Goal: Information Seeking & Learning: Learn about a topic

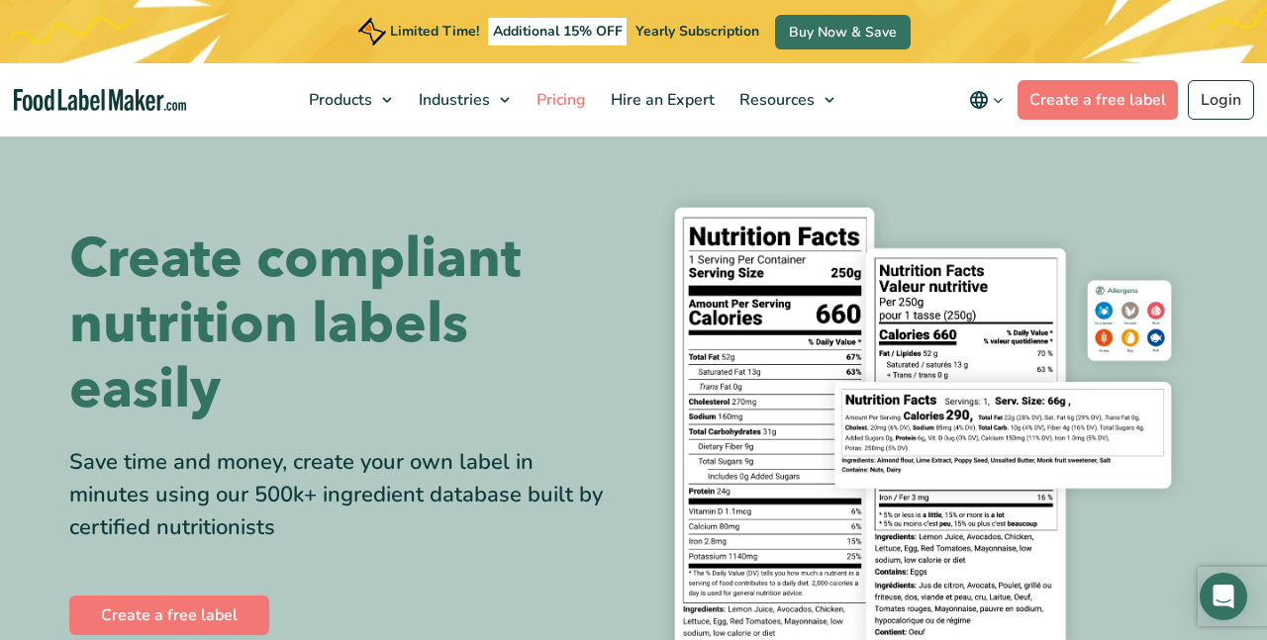
click at [581, 91] on span "Pricing" at bounding box center [559, 100] width 57 height 22
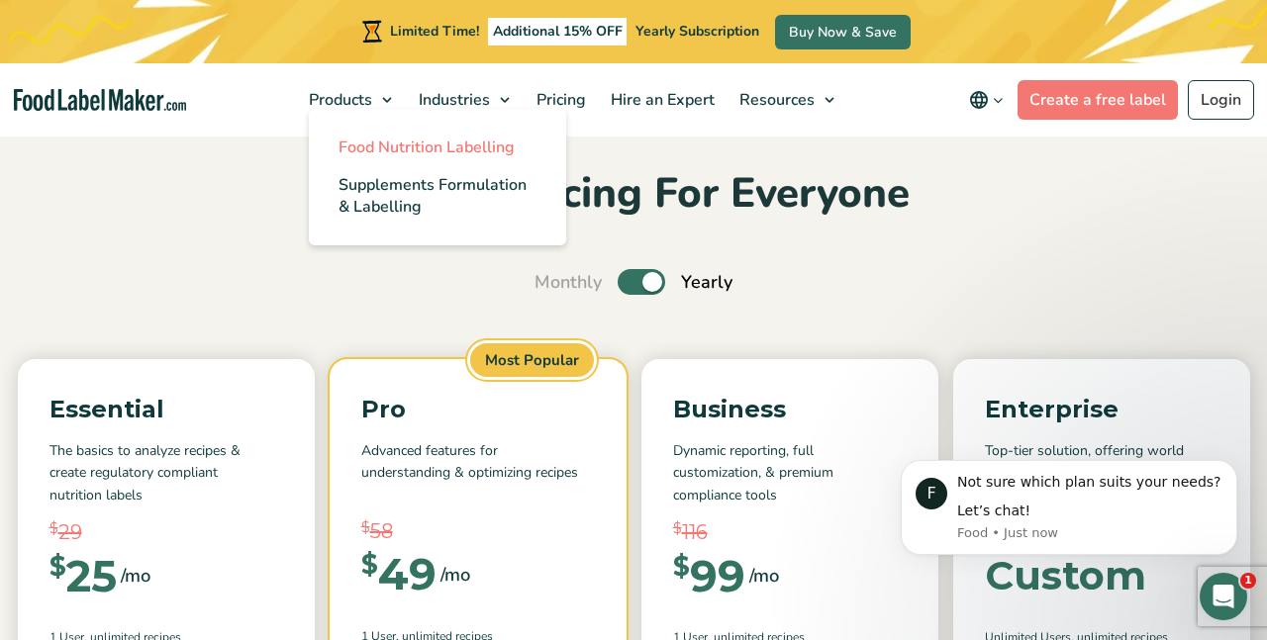
click at [352, 143] on span "Food Nutrition Labelling" at bounding box center [427, 148] width 176 height 22
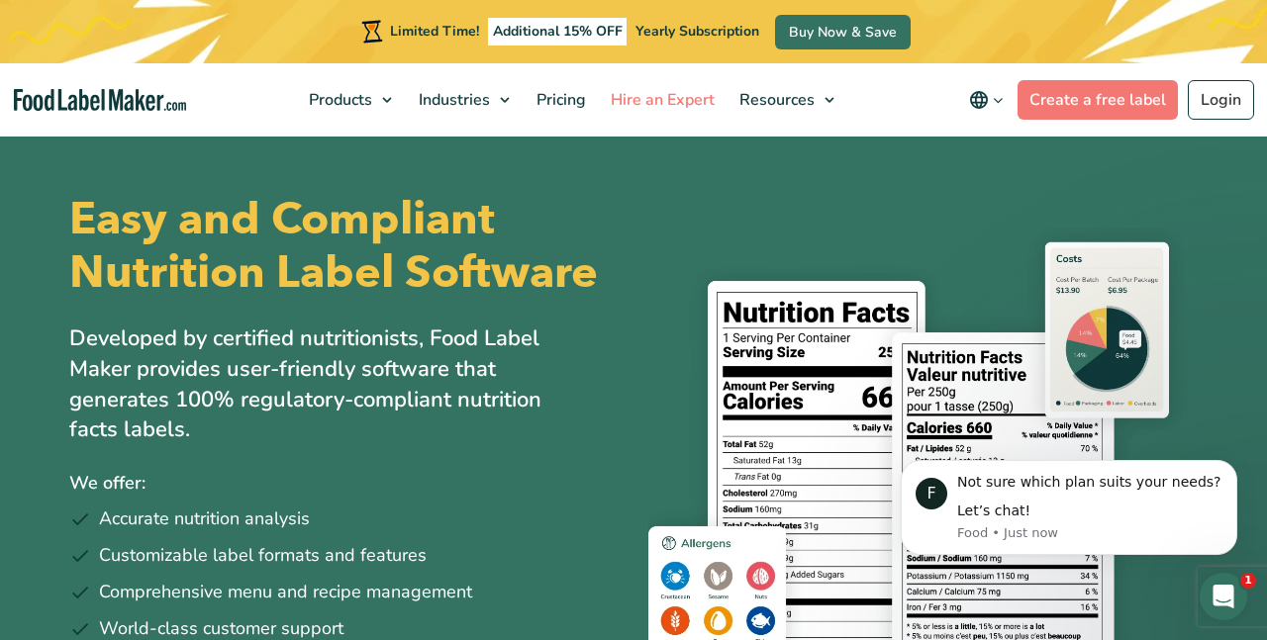
click at [675, 100] on span "Hire an Expert" at bounding box center [661, 100] width 112 height 22
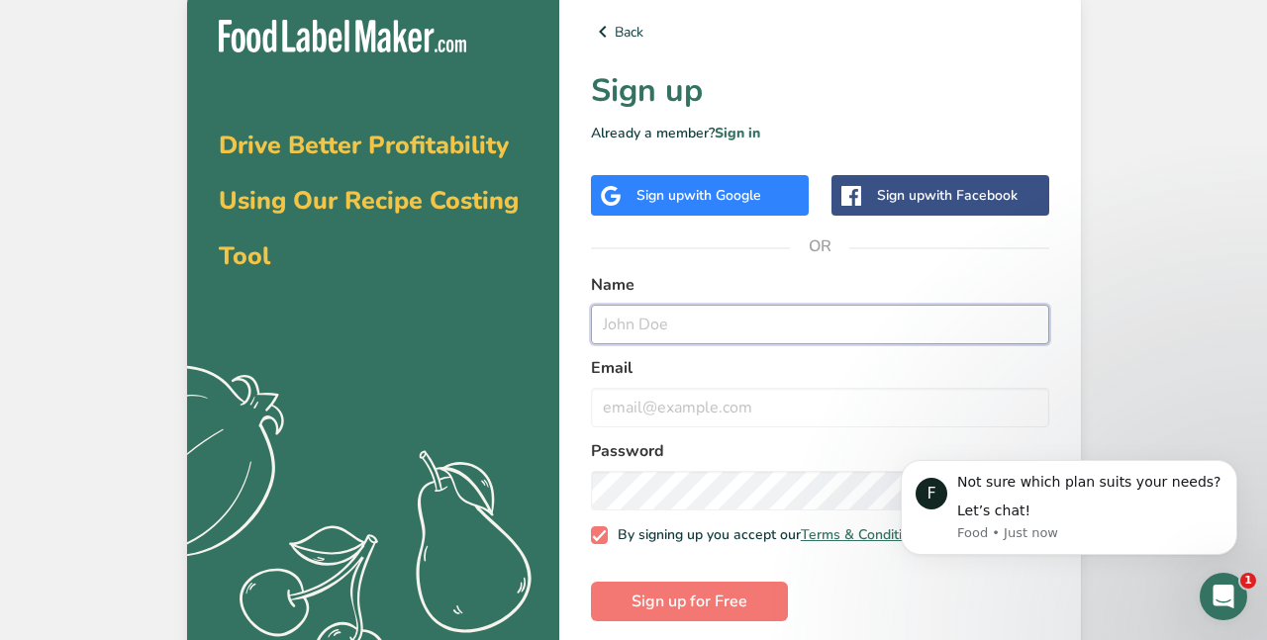
type input "s"
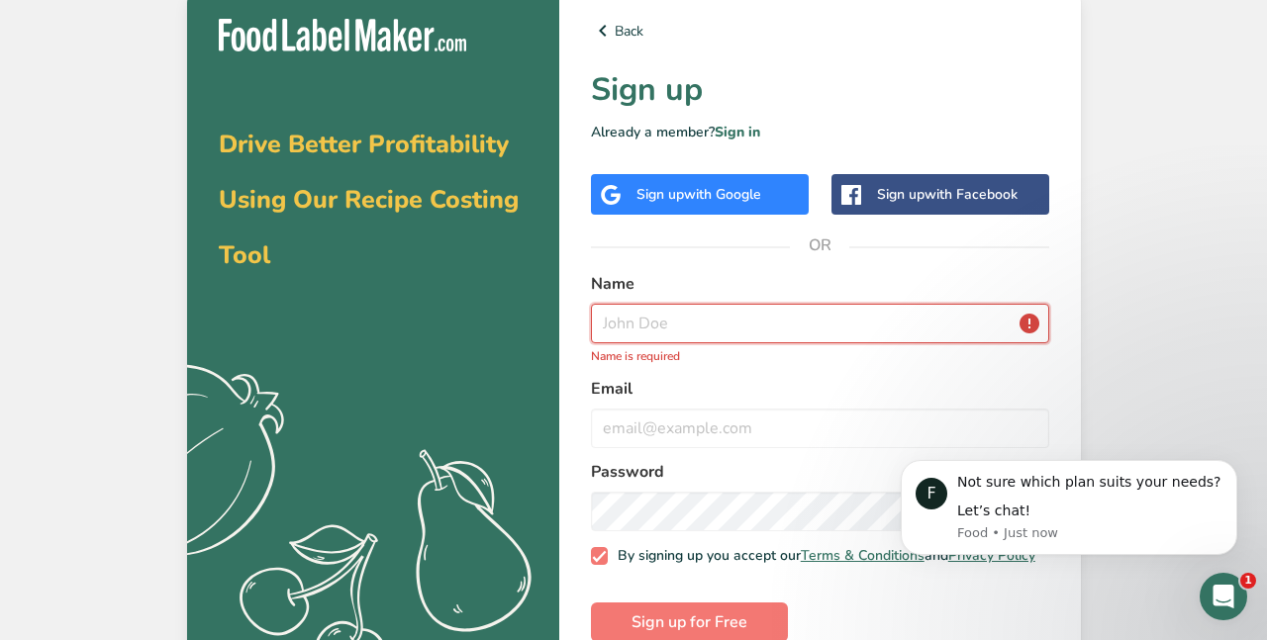
scroll to position [6, 0]
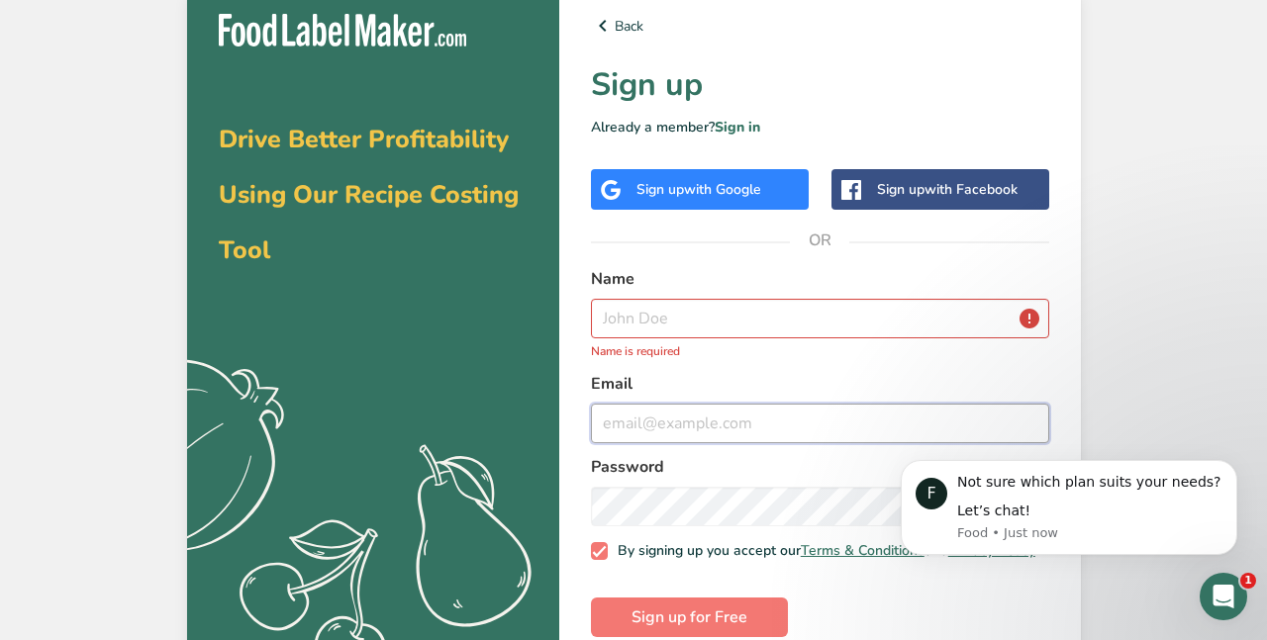
click at [634, 419] on input "email" at bounding box center [820, 424] width 458 height 40
click at [647, 368] on form "Name Name is required Email Password By signing up you accept our Terms & Condi…" at bounding box center [820, 452] width 458 height 370
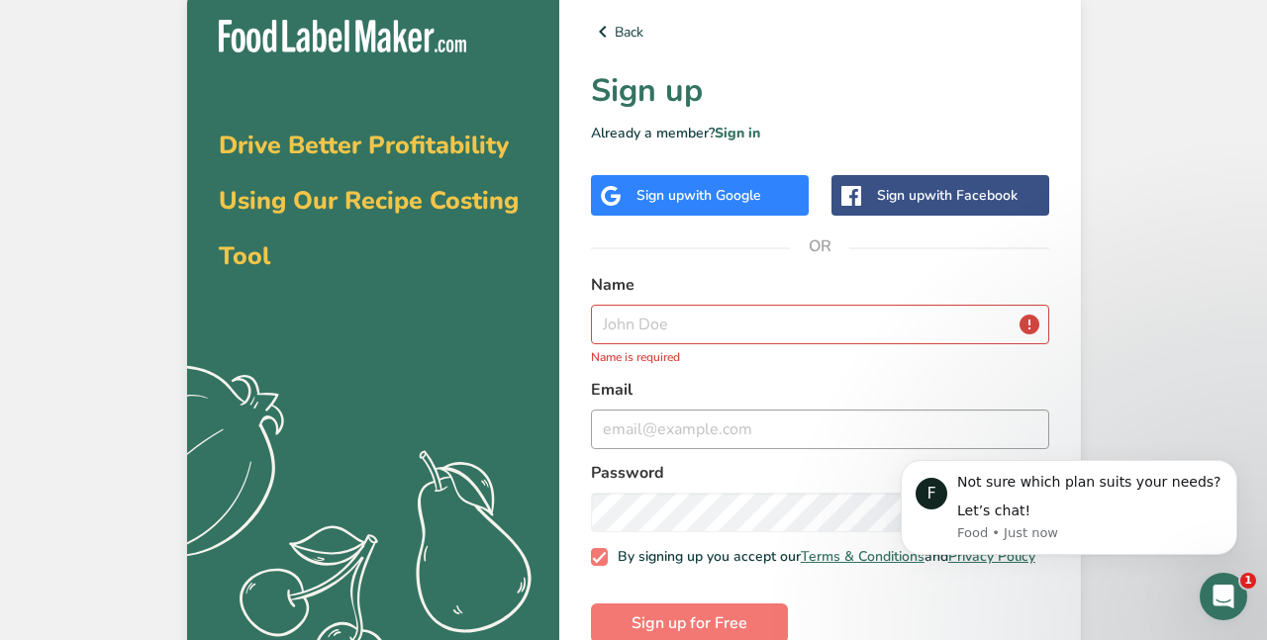
scroll to position [0, 0]
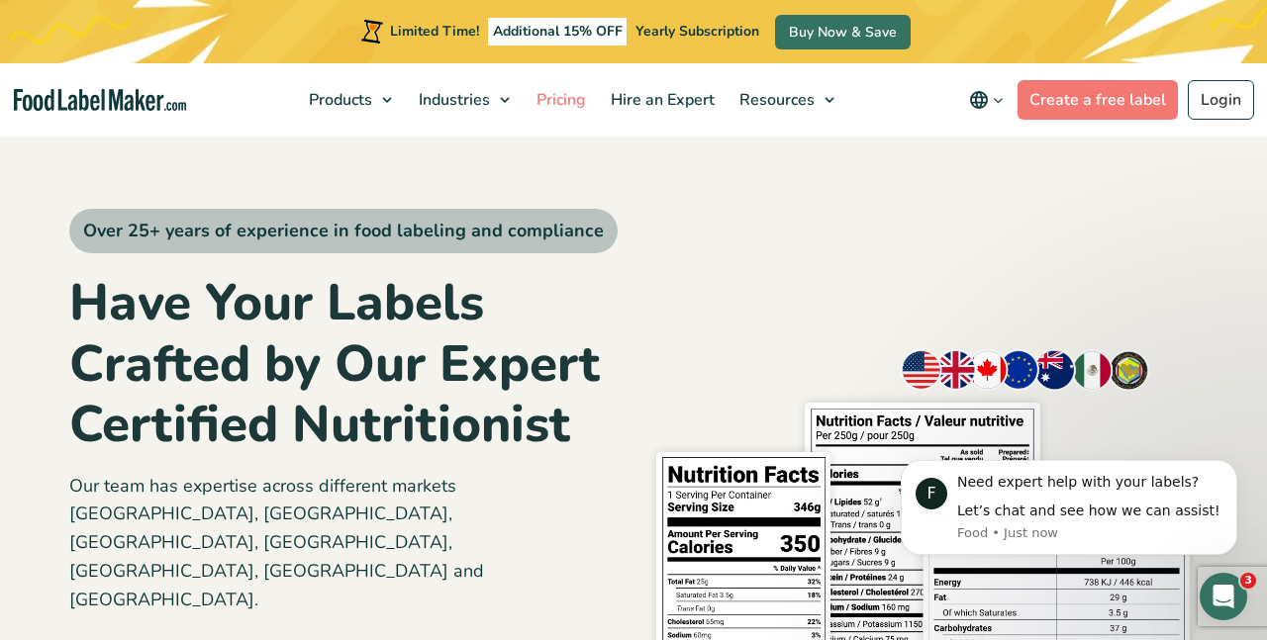
click at [585, 99] on span "Pricing" at bounding box center [559, 100] width 57 height 22
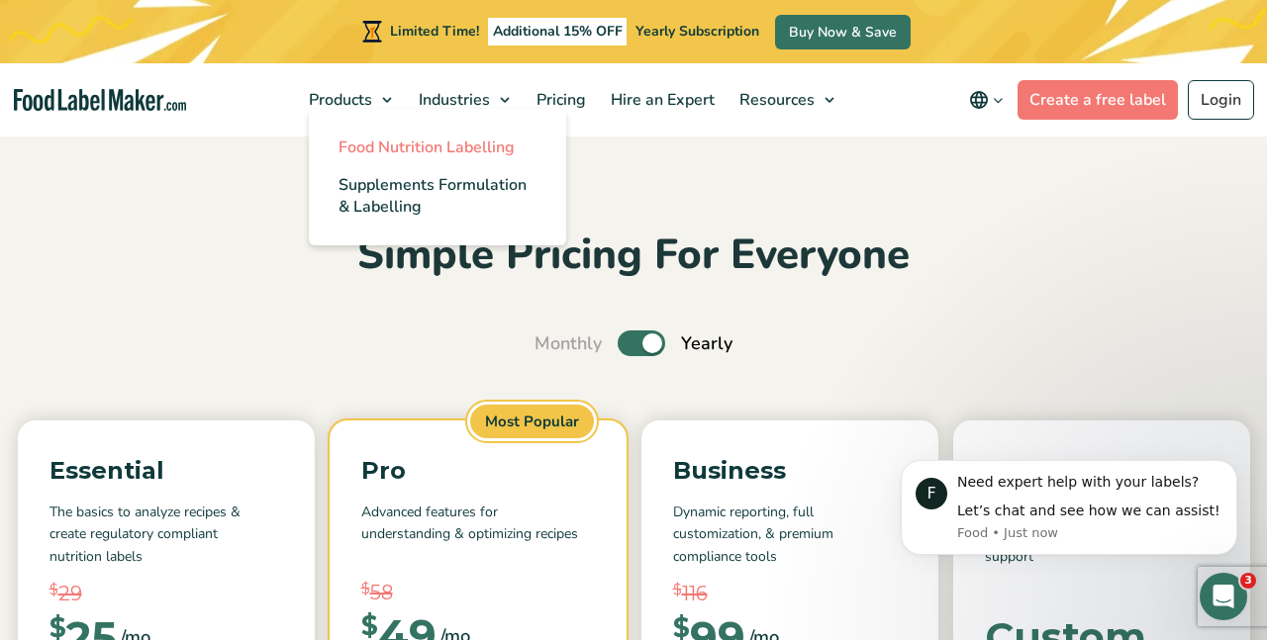
click at [372, 148] on span "Food Nutrition Labelling" at bounding box center [427, 148] width 176 height 22
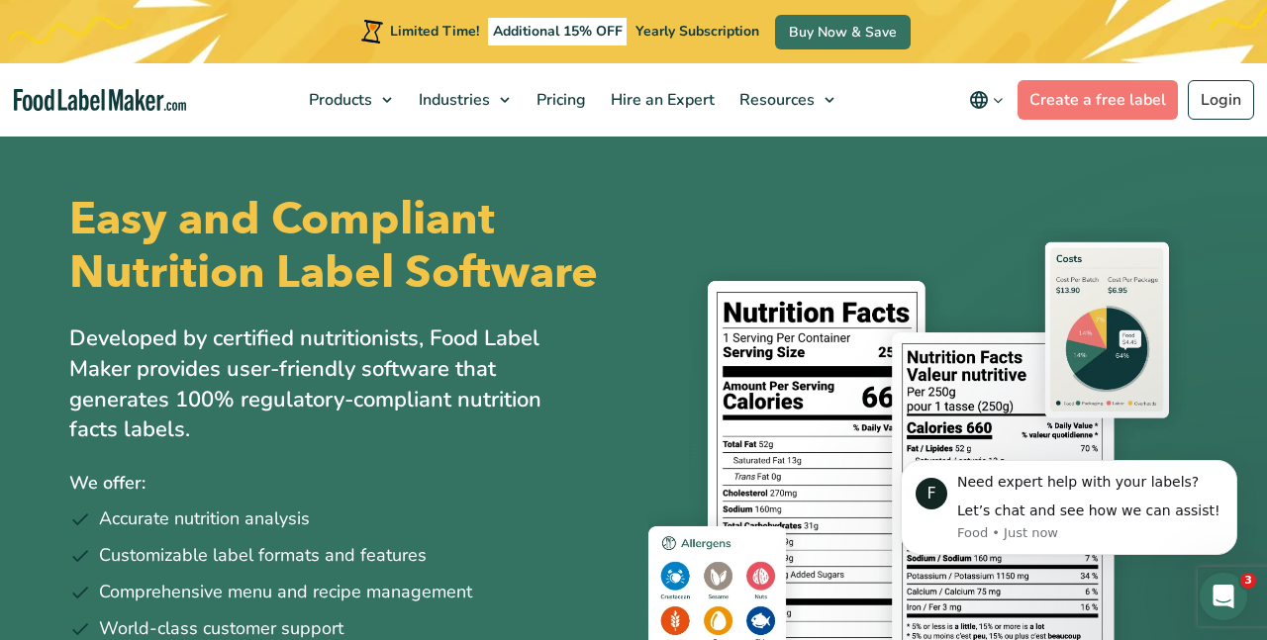
click at [694, 209] on div "Easy and Compliant Nutrition Label Software Developed by certified nutritionist…" at bounding box center [633, 453] width 1128 height 639
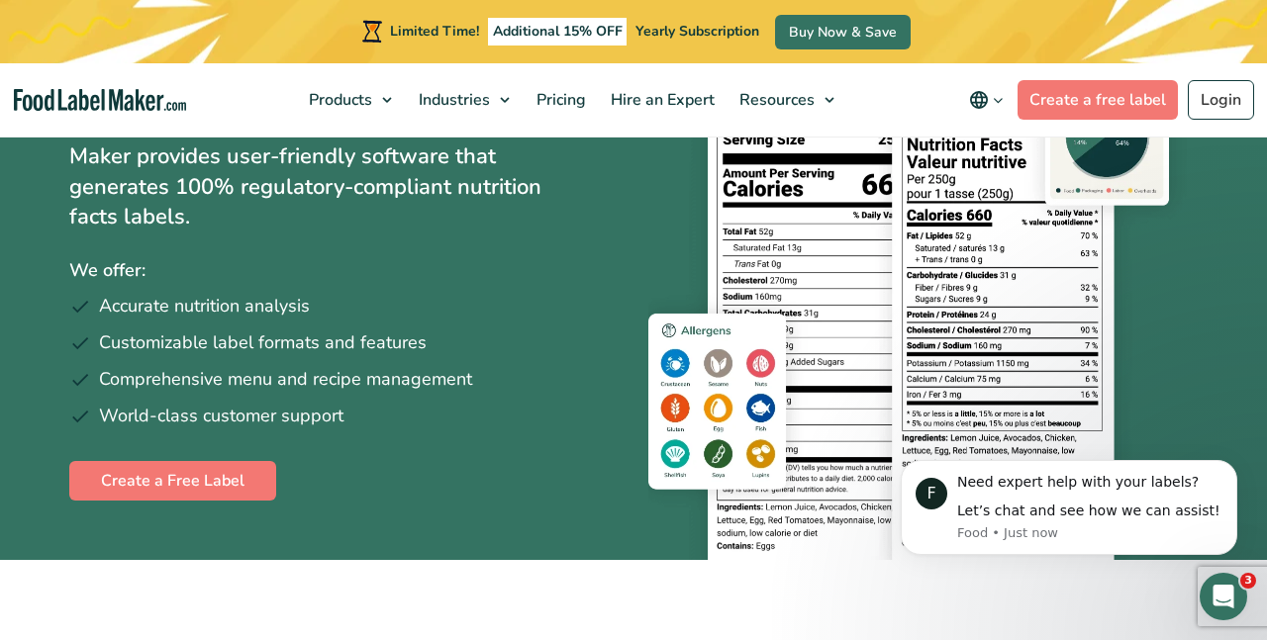
scroll to position [213, 0]
